Goal: Information Seeking & Learning: Learn about a topic

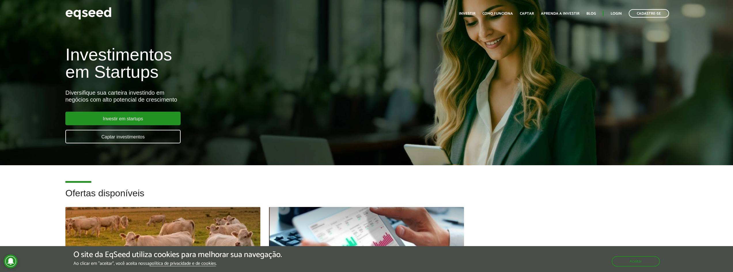
drag, startPoint x: 128, startPoint y: 114, endPoint x: 126, endPoint y: 130, distance: 15.4
click at [128, 114] on link "Investir em startups" at bounding box center [122, 119] width 115 height 14
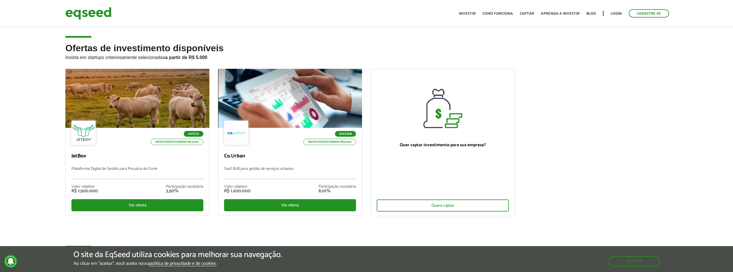
click at [560, 190] on ul "Agtech Investimento mínimo: R$ 5.000 JetBov Plataforma Digital de Gestão para P…" at bounding box center [366, 147] width 611 height 157
click at [506, 12] on link "Como funciona" at bounding box center [498, 14] width 31 height 4
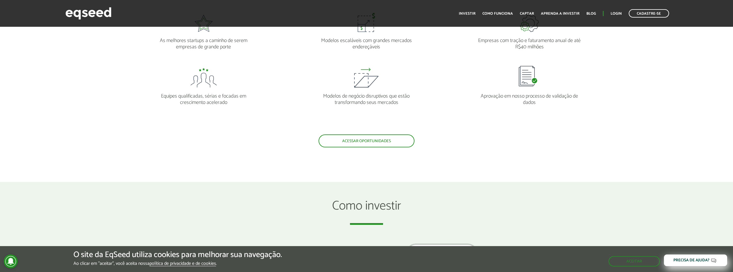
scroll to position [663, 0]
click at [356, 142] on link "Acessar oportunidades" at bounding box center [367, 139] width 96 height 13
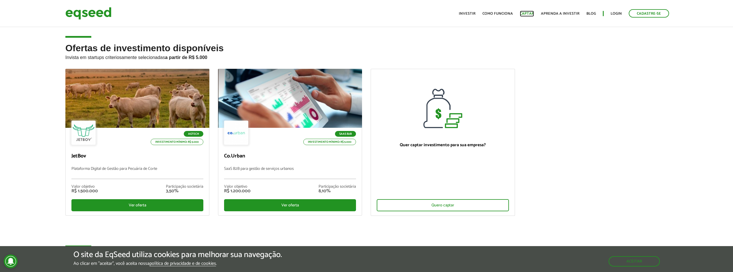
click at [530, 12] on link "Captar" at bounding box center [527, 14] width 14 height 4
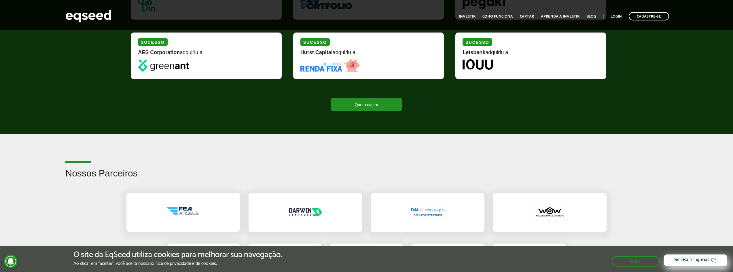
scroll to position [865, 0]
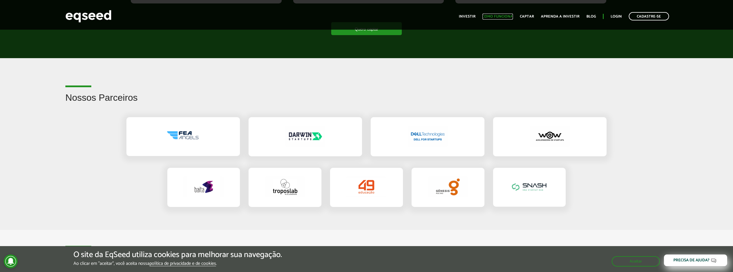
click at [503, 16] on link "Como funciona" at bounding box center [498, 17] width 31 height 4
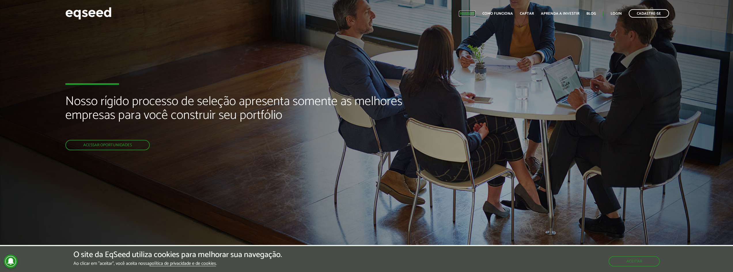
click at [468, 12] on link "Investir" at bounding box center [467, 14] width 17 height 4
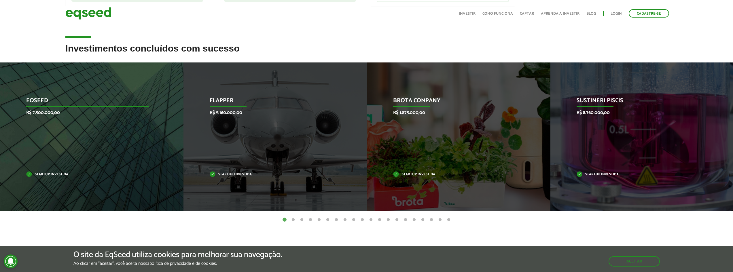
scroll to position [217, 0]
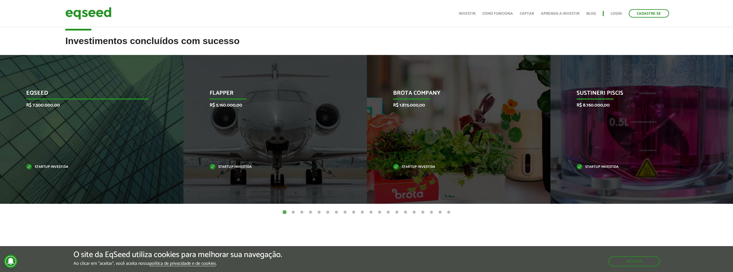
click at [83, 130] on div "EqSeed R$ 7.500.000,00 Startup investida" at bounding box center [87, 129] width 175 height 149
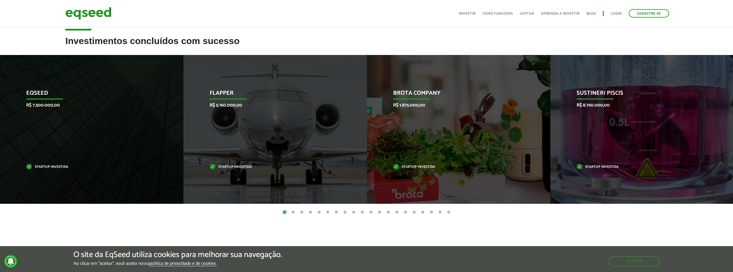
click at [416, 24] on header "Cadastre-se Toggle navigation Toggle navigation Início Investir Como funciona C…" at bounding box center [366, 13] width 733 height 27
drag, startPoint x: 185, startPoint y: 239, endPoint x: 236, endPoint y: 246, distance: 51.2
drag, startPoint x: 236, startPoint y: 246, endPoint x: 254, endPoint y: 246, distance: 17.6
drag, startPoint x: 254, startPoint y: 246, endPoint x: 399, endPoint y: 42, distance: 251.2
click at [399, 42] on h2 "Investimentos concluídos com sucesso" at bounding box center [366, 45] width 603 height 19
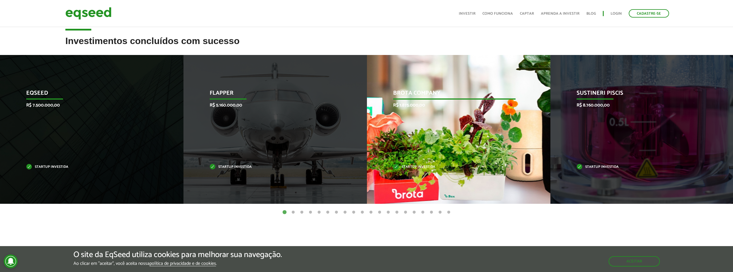
drag, startPoint x: 385, startPoint y: 82, endPoint x: 400, endPoint y: 78, distance: 15.6
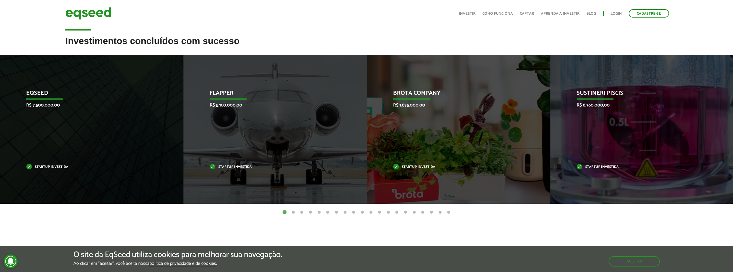
click at [449, 20] on div "Cadastre-se Toggle navigation Toggle navigation Início Investir Como funciona C…" at bounding box center [366, 13] width 611 height 15
